Goal: Task Accomplishment & Management: Manage account settings

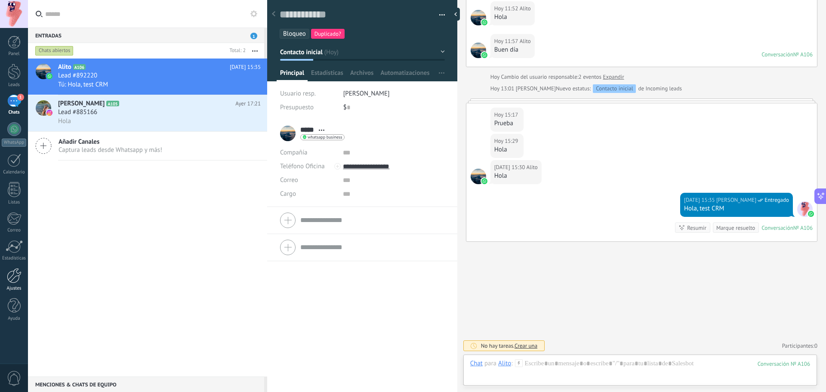
click at [16, 274] on div at bounding box center [14, 275] width 15 height 15
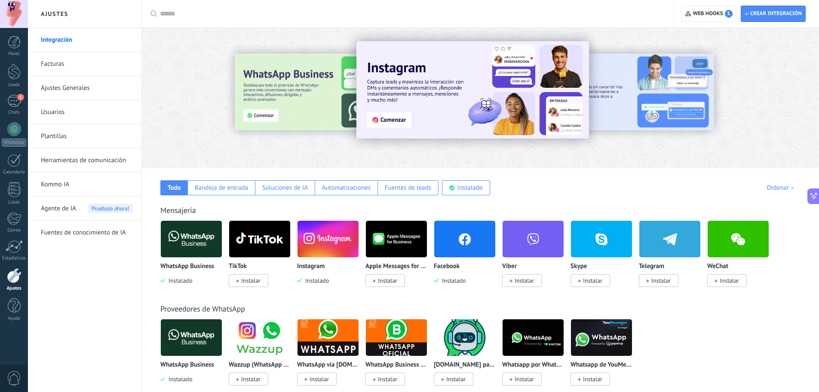
click at [95, 184] on link "Kommo IA" at bounding box center [87, 184] width 92 height 24
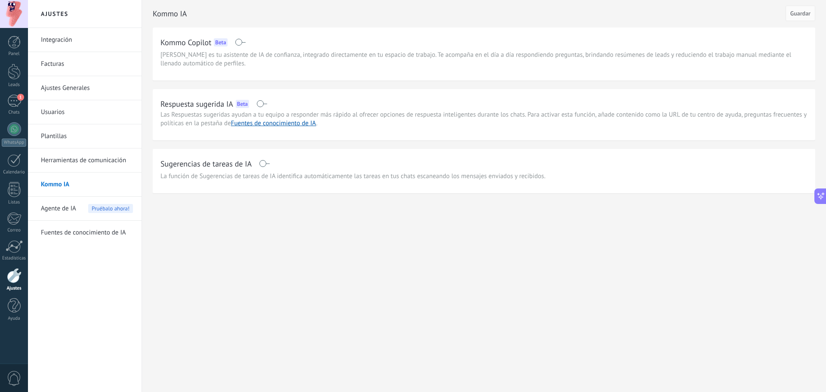
scroll to position [1586, 0]
click at [95, 160] on link "Herramientas de comunicación" at bounding box center [87, 160] width 92 height 24
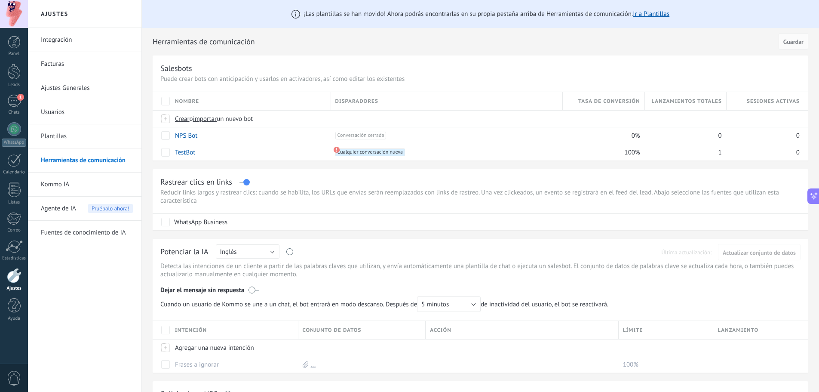
click at [92, 47] on link "Integración" at bounding box center [87, 40] width 92 height 24
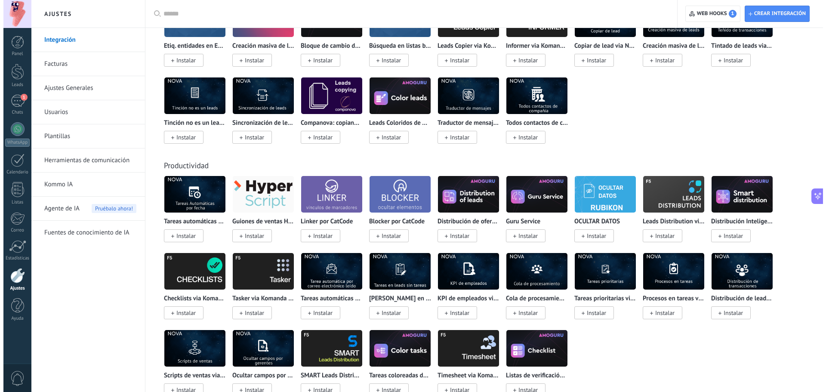
scroll to position [2788, 0]
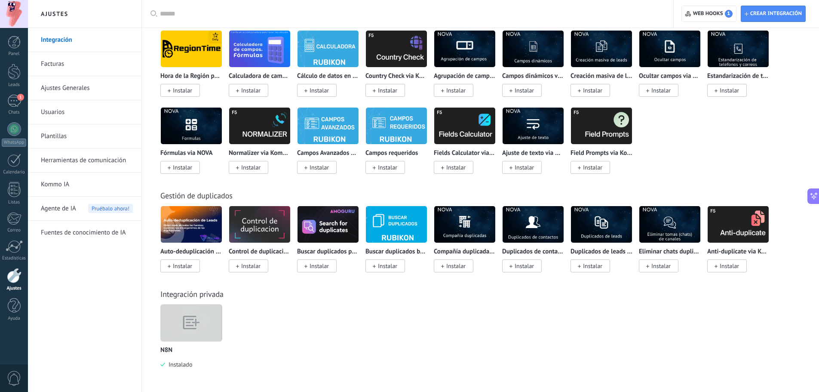
click at [210, 328] on img at bounding box center [191, 322] width 61 height 47
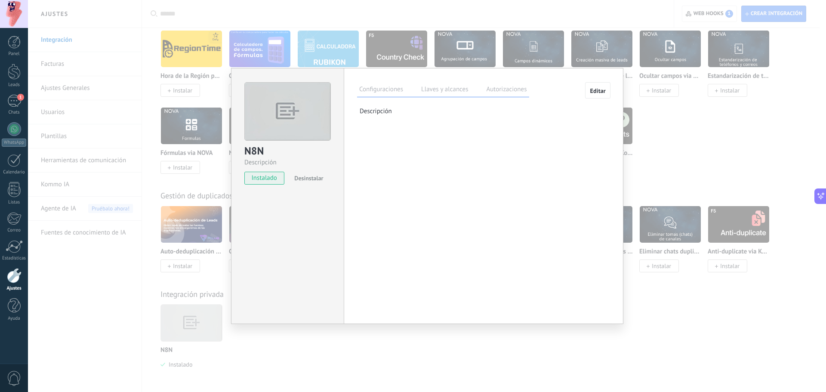
click at [443, 92] on label "Llaves y alcances" at bounding box center [444, 90] width 51 height 12
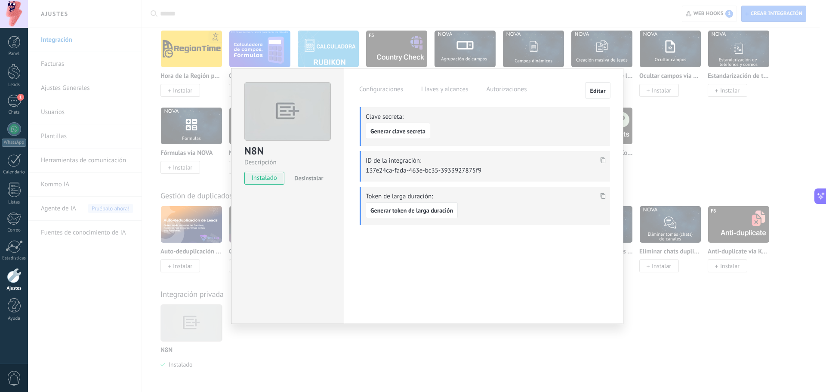
click at [500, 90] on label "Autorizaciones" at bounding box center [506, 90] width 45 height 12
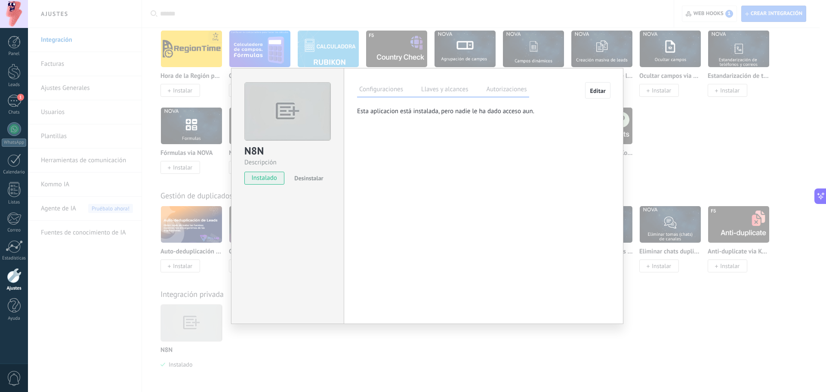
click at [444, 92] on label "Llaves y alcances" at bounding box center [444, 90] width 51 height 12
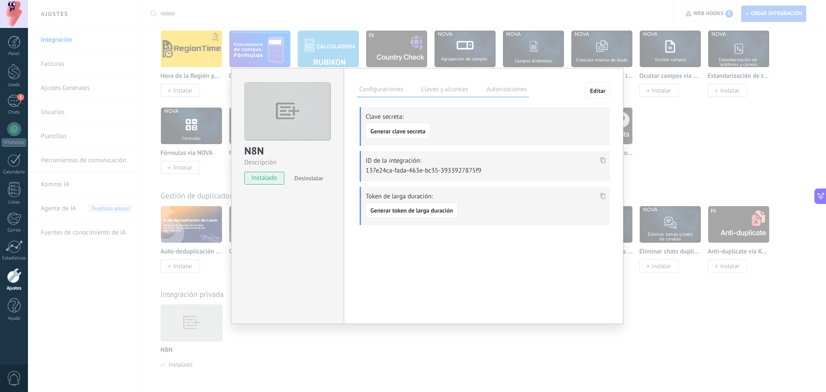
click at [387, 90] on label "Configuraciones" at bounding box center [381, 90] width 48 height 12
